Goal: Check status: Check status

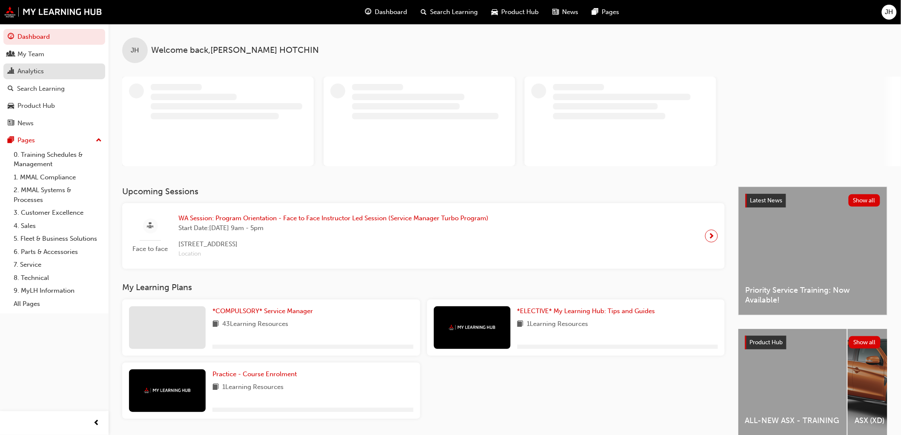
click at [32, 65] on link "Analytics" at bounding box center [54, 71] width 102 height 16
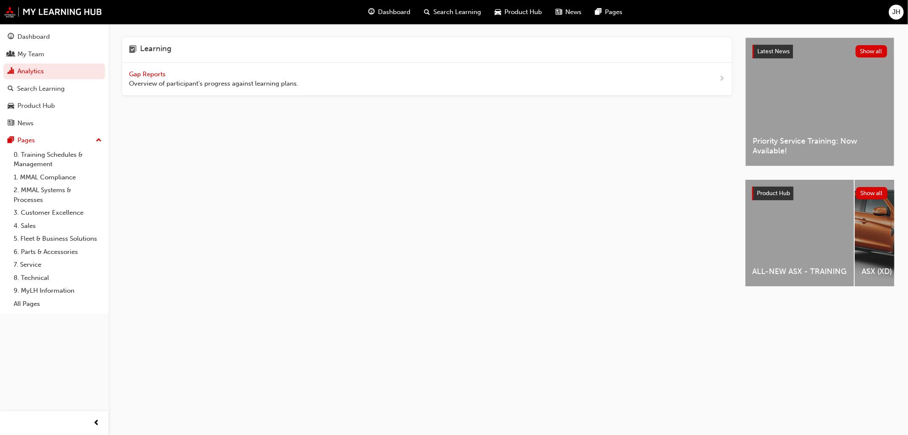
click at [145, 67] on div "Gap Reports Overview of participant's progress against learning plans." at bounding box center [426, 79] width 609 height 33
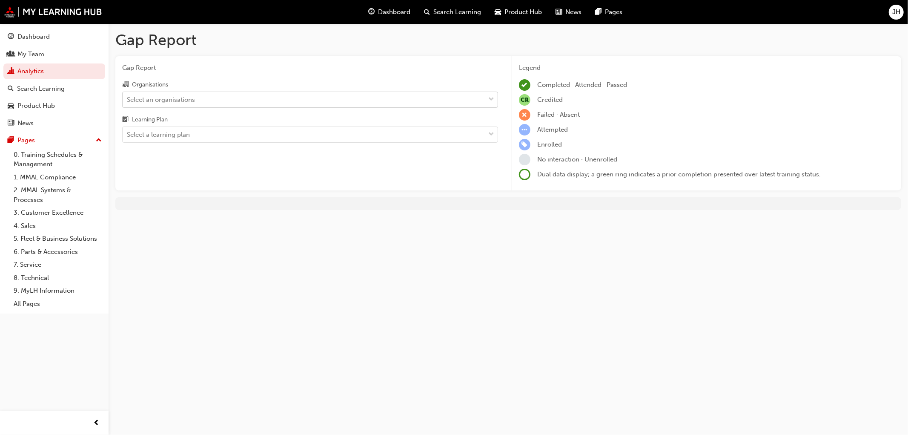
click at [296, 103] on div "Select an organisations" at bounding box center [304, 99] width 362 height 15
click at [128, 103] on input "Organisations Select an organisations" at bounding box center [127, 98] width 1 height 7
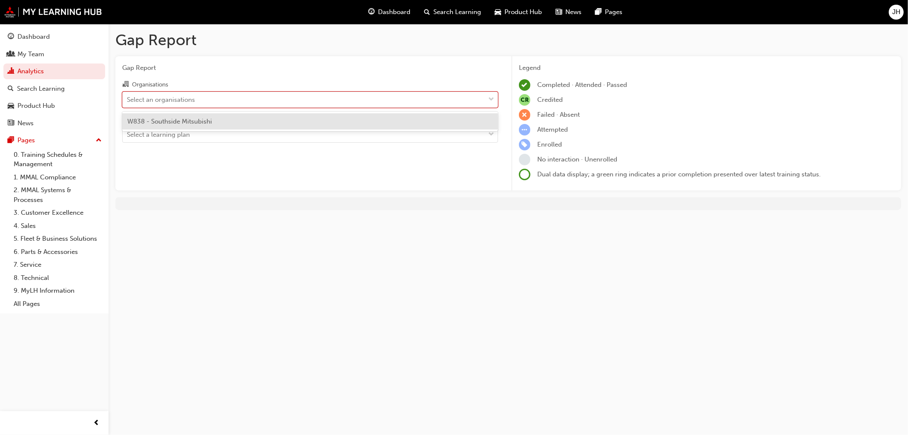
click at [200, 128] on div "W838 - Southside Mitsubishi" at bounding box center [310, 121] width 376 height 17
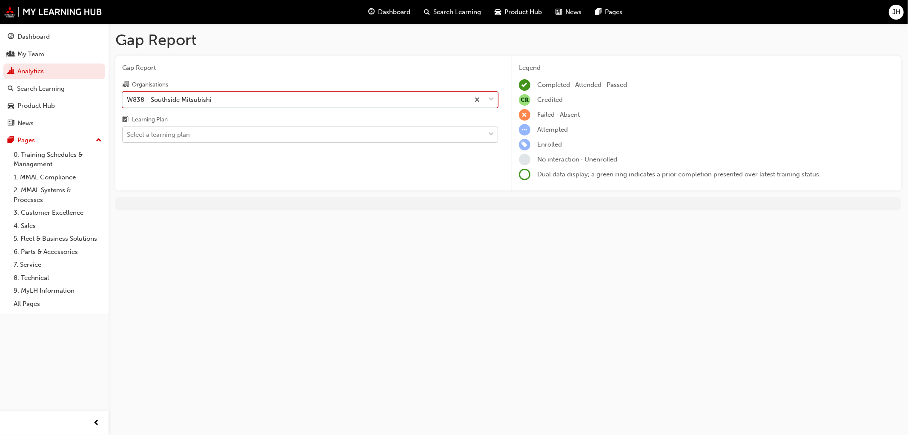
click at [207, 138] on div "Select a learning plan" at bounding box center [304, 134] width 362 height 15
click at [128, 138] on input "Learning Plan Select a learning plan" at bounding box center [127, 134] width 1 height 7
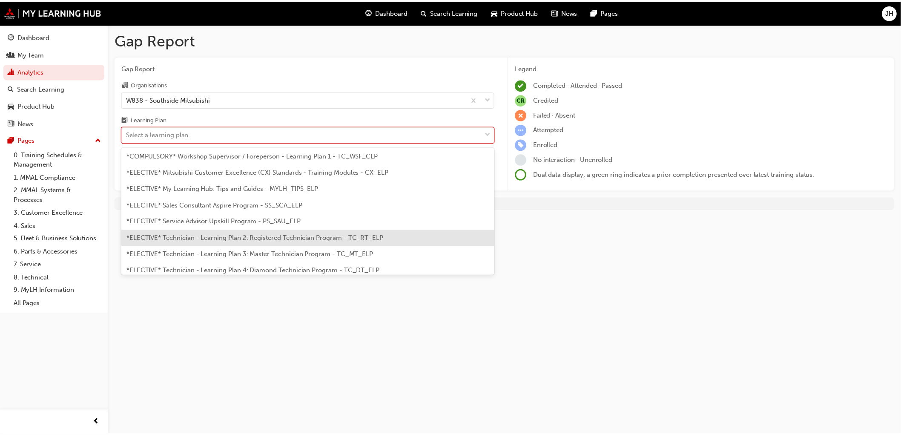
scroll to position [331, 0]
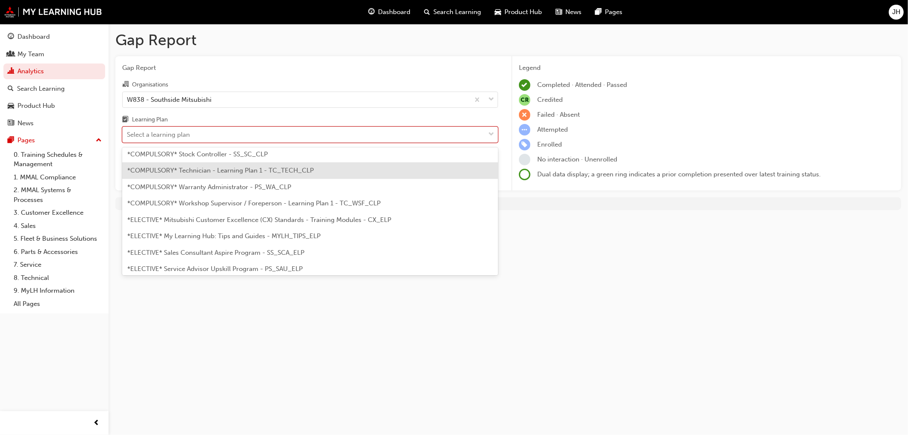
click at [260, 169] on span "*COMPULSORY* Technician - Learning Plan 1 - TC_TECH_CLP" at bounding box center [220, 170] width 186 height 8
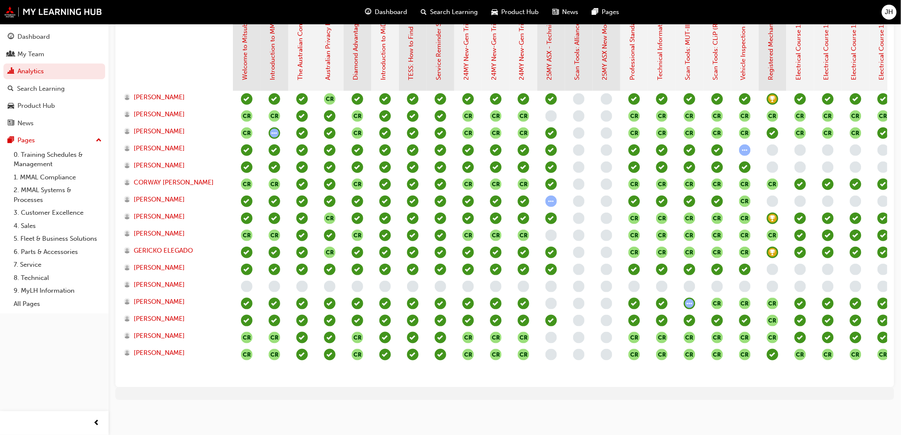
scroll to position [246, 0]
click at [571, 416] on div "Gap Report Gap Report Organisations W838 - Southside Mitsubishi Learning Plan o…" at bounding box center [450, 97] width 901 height 674
click at [541, 427] on div "Gap Report Gap Report Organisations W838 - Southside Mitsubishi Learning Plan *…" at bounding box center [450, 97] width 901 height 674
click at [535, 418] on div "Gap Report Gap Report Organisations W838 - Southside Mitsubishi Learning Plan *…" at bounding box center [450, 97] width 901 height 674
click at [691, 420] on div "Gap Report Gap Report Organisations W838 - Southside Mitsubishi Learning Plan *…" at bounding box center [450, 97] width 901 height 674
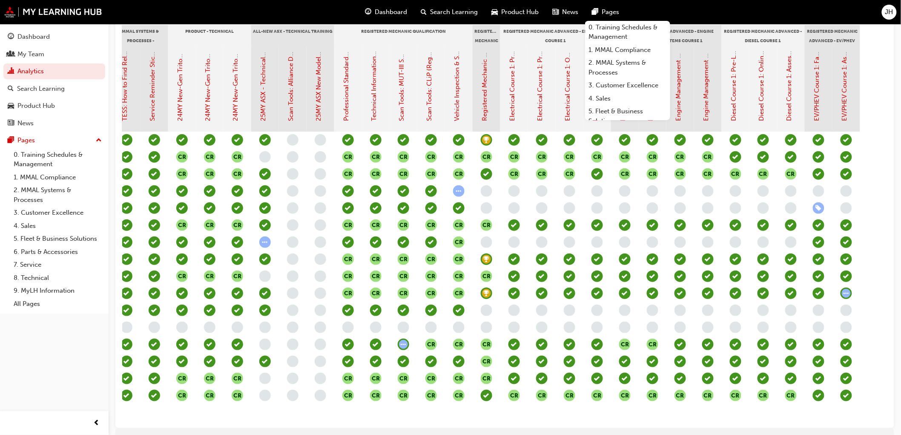
scroll to position [0, 285]
